Goal: Use online tool/utility: Utilize a website feature to perform a specific function

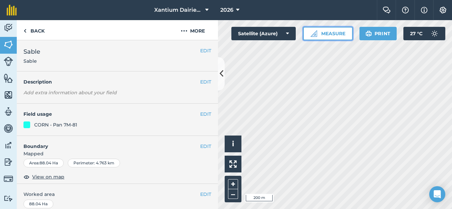
click at [331, 36] on button "Measure" at bounding box center [328, 33] width 50 height 13
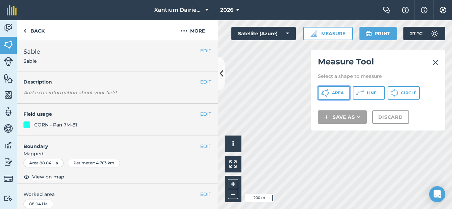
click at [339, 92] on span "Area" at bounding box center [338, 92] width 12 height 5
click at [311, 106] on div "Click to start drawing i © 2025 TomTom, Microsoft 200 m + – Satellite (Azure) M…" at bounding box center [335, 114] width 234 height 189
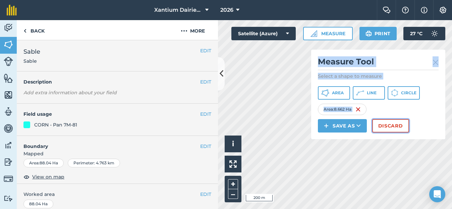
click at [404, 124] on button "Discard" at bounding box center [390, 125] width 37 height 13
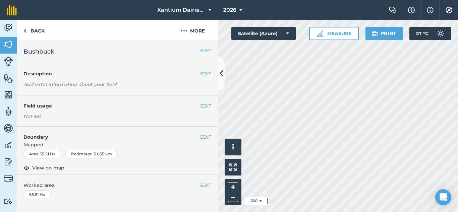
scroll to position [134, 0]
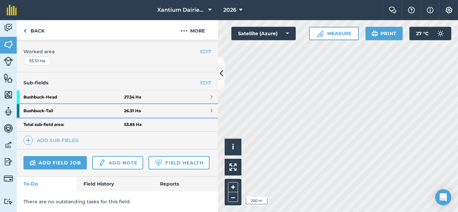
click at [59, 110] on strong "Bushbuck - Tail" at bounding box center [73, 110] width 101 height 13
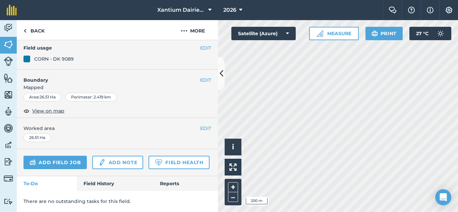
scroll to position [24, 0]
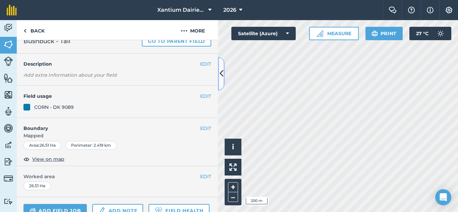
click at [222, 75] on icon at bounding box center [222, 74] width 4 height 12
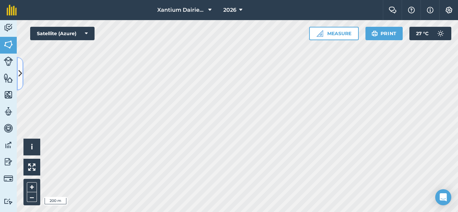
drag, startPoint x: 19, startPoint y: 72, endPoint x: 1, endPoint y: 83, distance: 20.9
click at [19, 72] on icon at bounding box center [20, 74] width 4 height 12
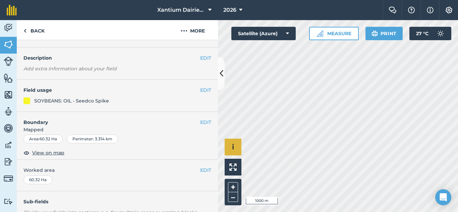
scroll to position [10, 0]
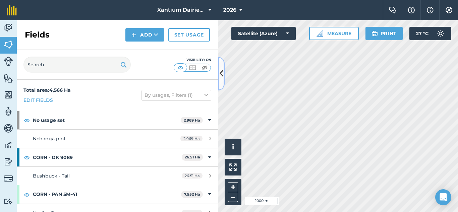
click at [220, 71] on icon at bounding box center [222, 74] width 4 height 12
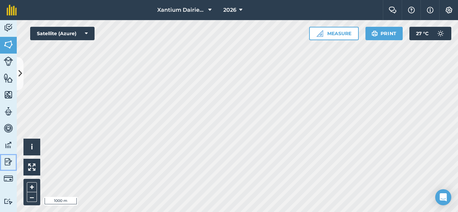
click at [7, 162] on img at bounding box center [8, 162] width 9 height 10
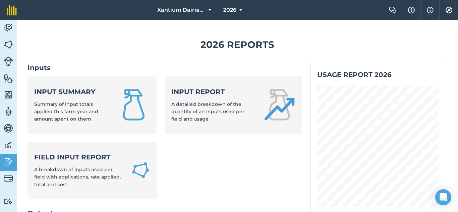
scroll to position [134, 0]
